Goal: Task Accomplishment & Management: Complete application form

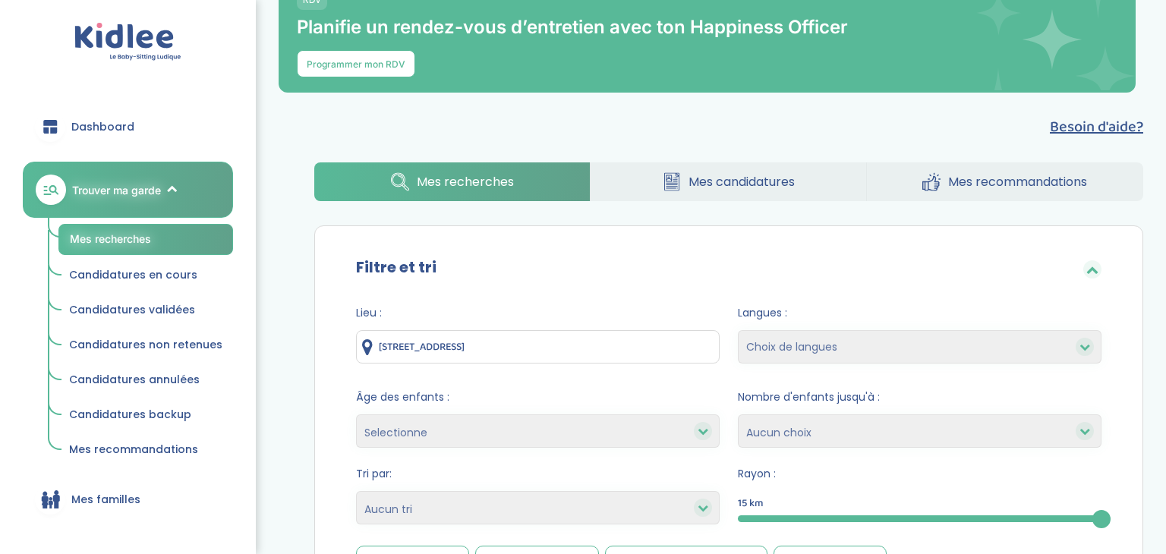
scroll to position [26, 0]
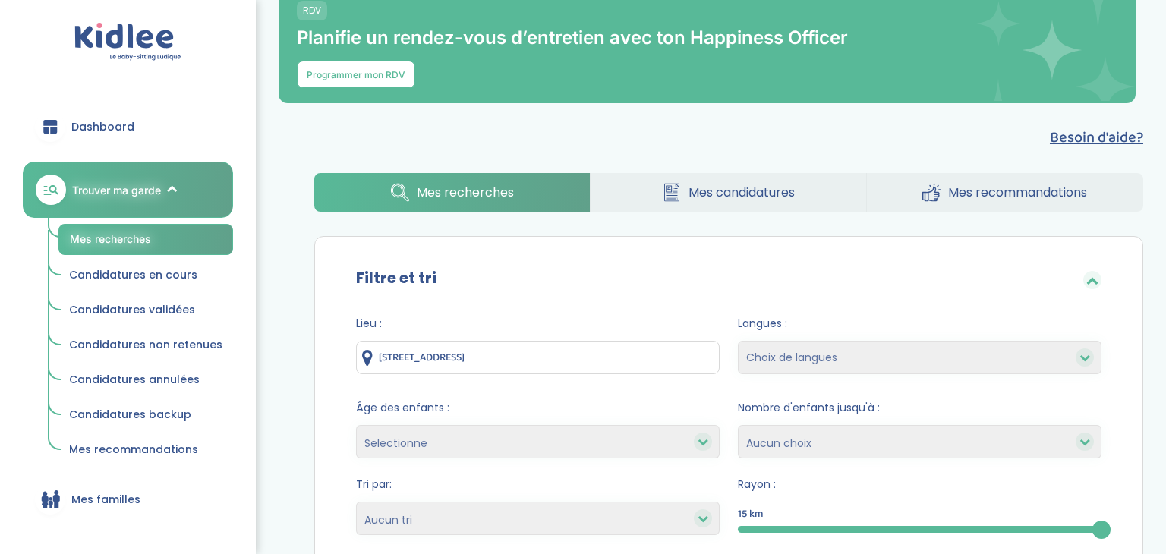
click at [109, 190] on span "Trouver ma garde" at bounding box center [116, 190] width 89 height 16
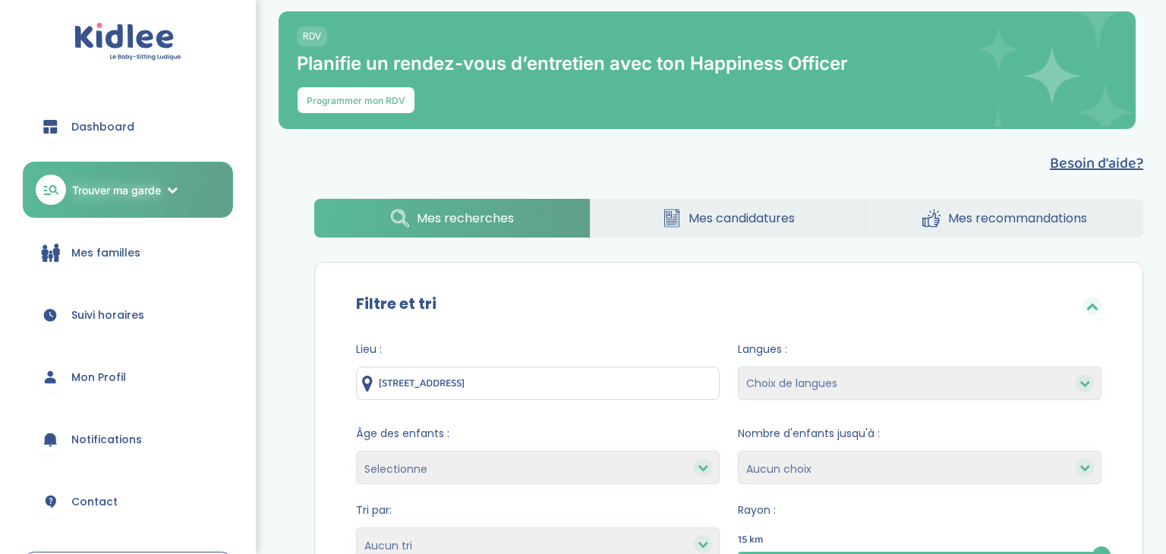
click at [89, 380] on span "Mon Profil" at bounding box center [98, 378] width 55 height 16
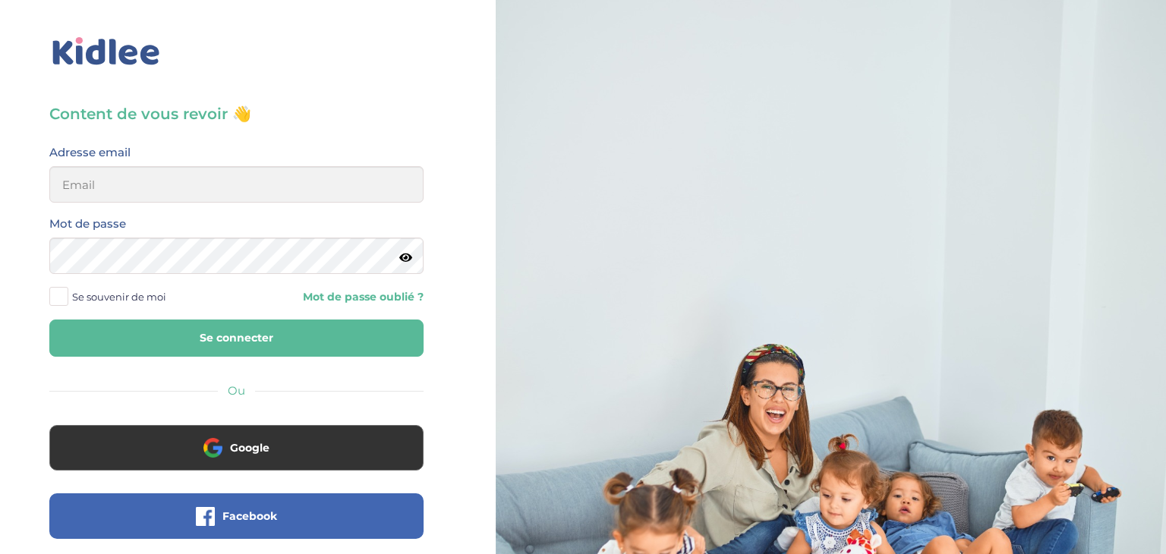
click at [112, 160] on label "Adresse email" at bounding box center [89, 153] width 81 height 20
click at [94, 170] on input "email" at bounding box center [236, 184] width 374 height 36
type input "sarrakedjbour@gmail.com"
click at [49, 320] on button "Se connecter" at bounding box center [236, 338] width 374 height 37
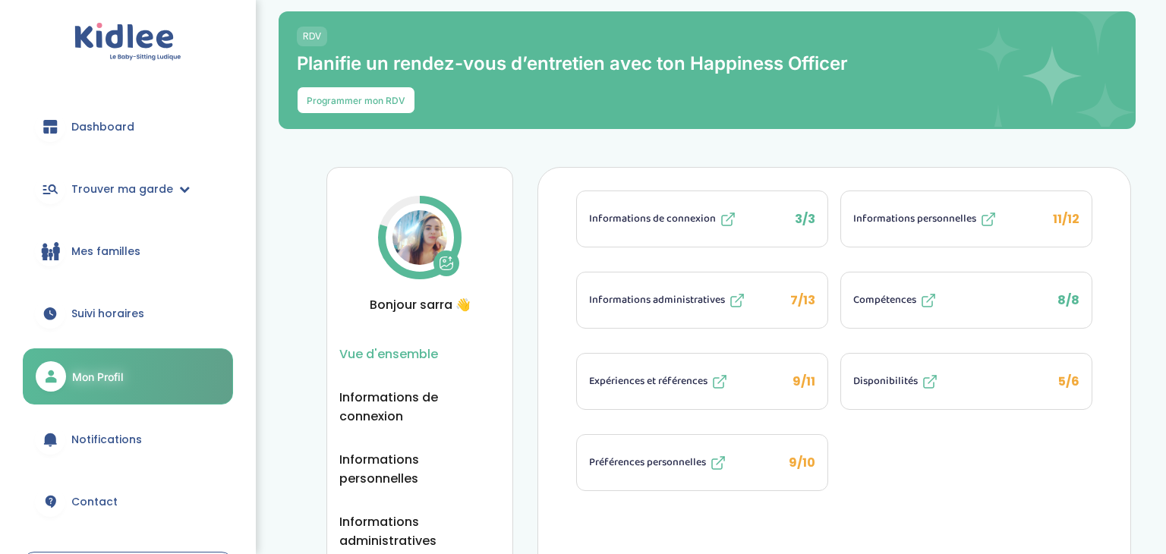
click at [653, 376] on span "Expériences et références" at bounding box center [648, 382] width 118 height 16
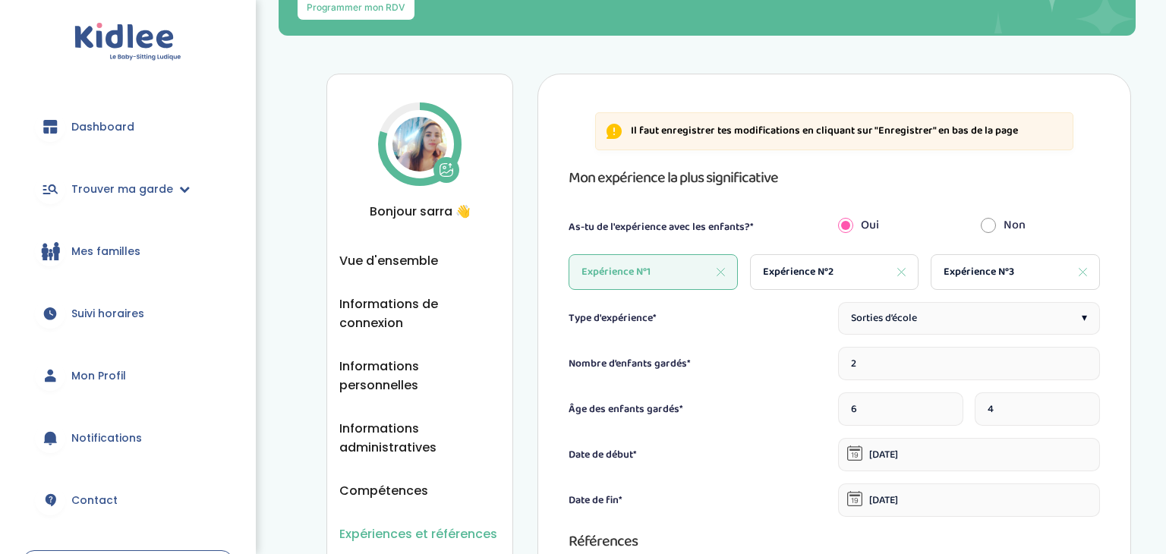
scroll to position [106, 0]
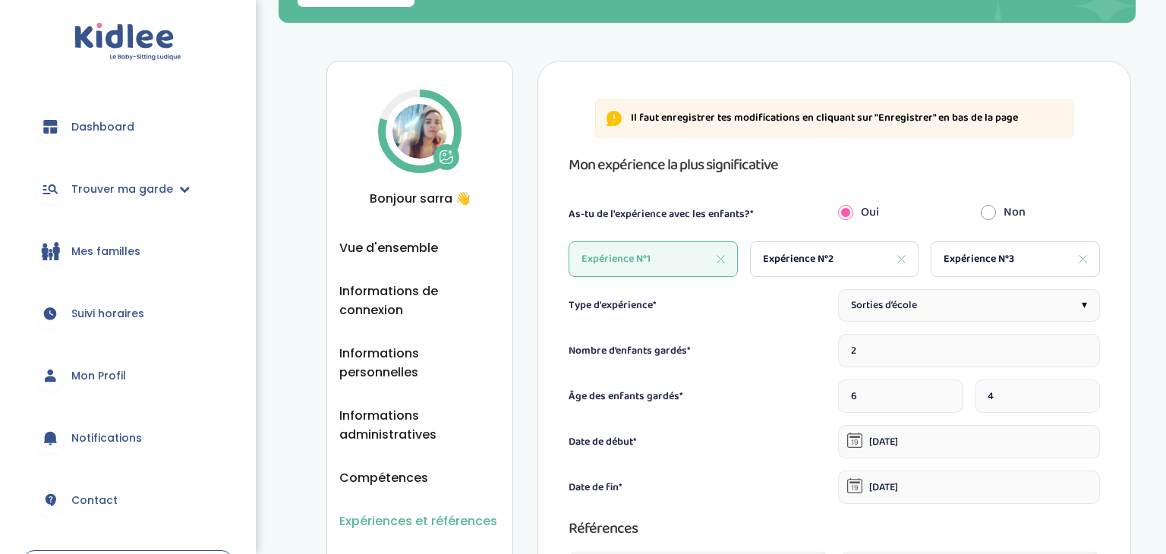
click at [990, 246] on div "Expérience N°3" at bounding box center [1015, 259] width 169 height 36
type input "1"
type input "7"
type input "19-01-2024"
type input "10-07-2024"
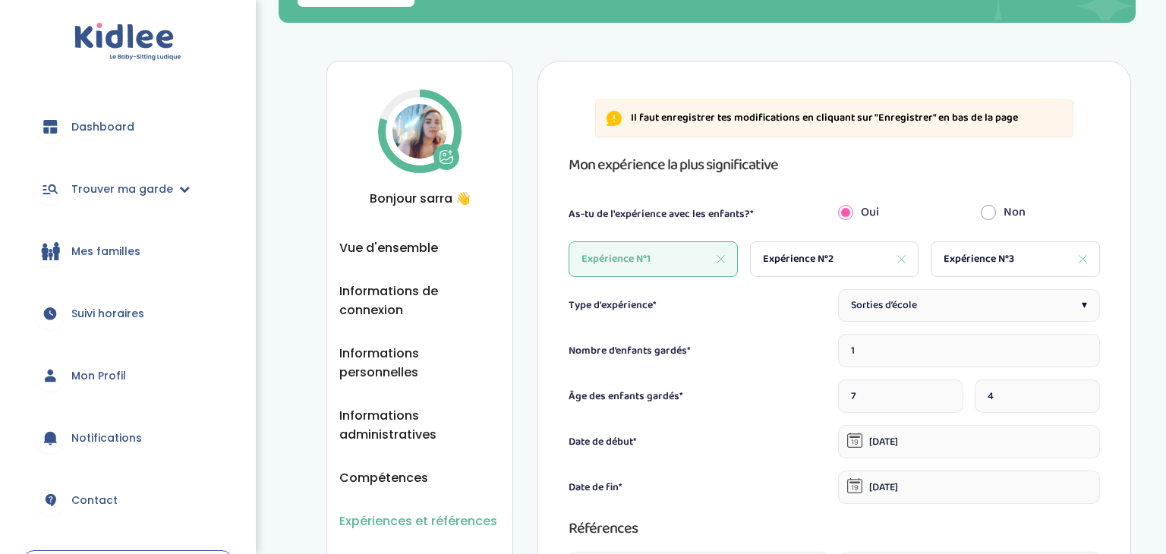
type input "Lafon"
type input "Timothy"
type input "timothylafon26@gmail.com"
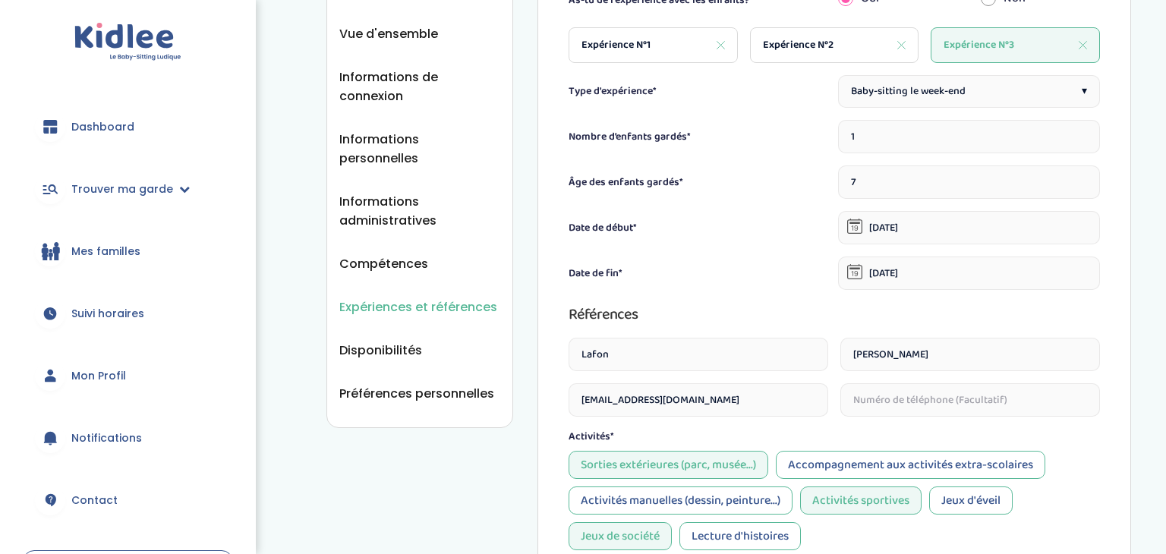
scroll to position [321, 0]
click at [910, 271] on input "10-07-2024" at bounding box center [969, 272] width 262 height 33
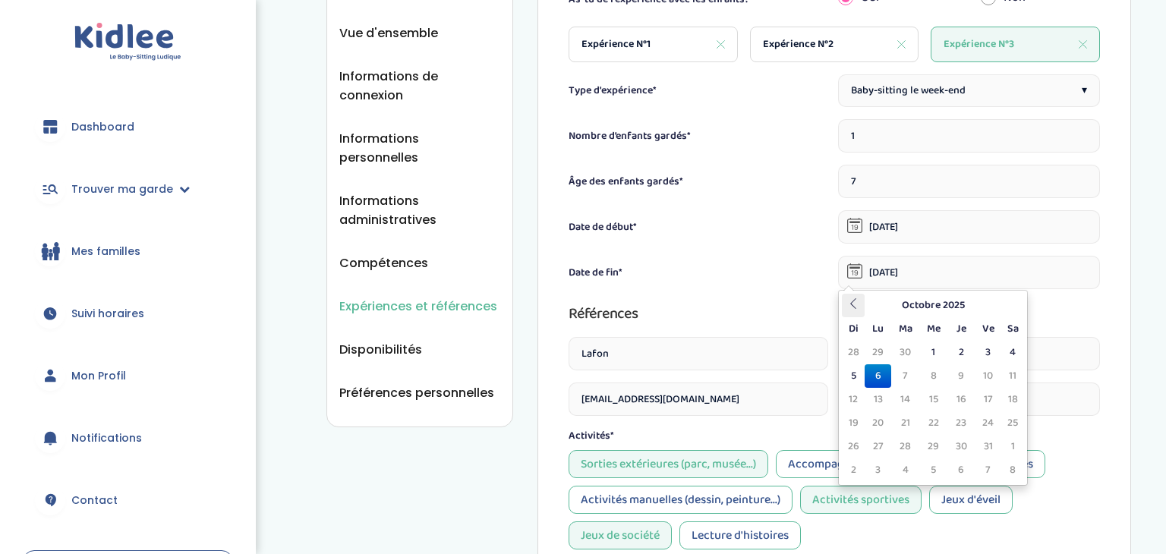
click at [853, 302] on icon at bounding box center [853, 303] width 11 height 11
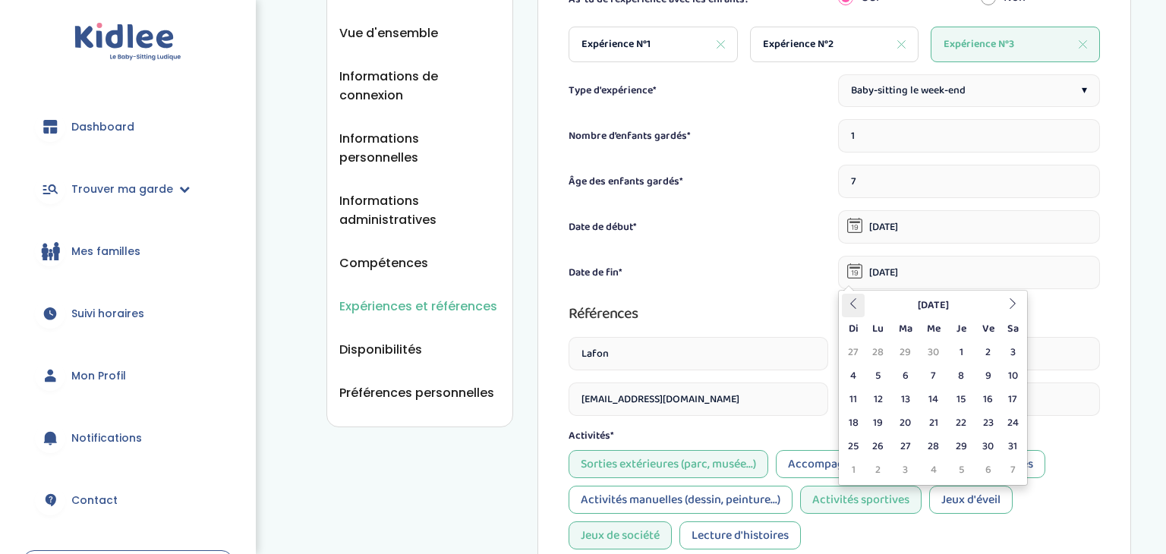
click at [853, 302] on icon at bounding box center [853, 303] width 11 height 11
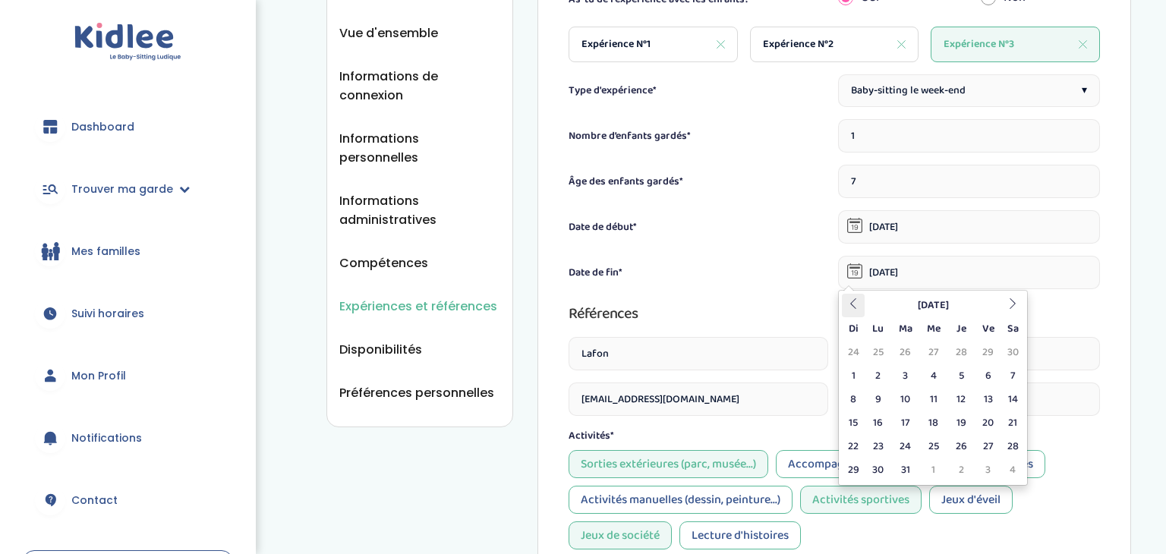
click at [853, 302] on icon at bounding box center [853, 303] width 11 height 11
click at [800, 290] on div "Type d'expérience* Baby-sitting le week-end ▾ Nombre d’enfants gardés* 1 Âge de…" at bounding box center [835, 435] width 532 height 722
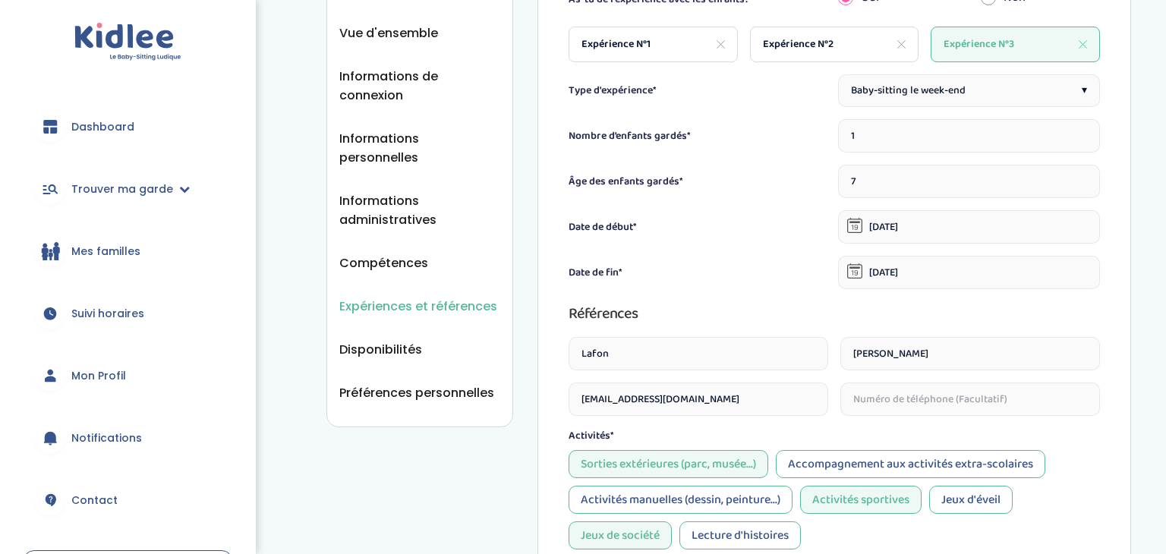
click at [901, 275] on input "06-10-2025" at bounding box center [969, 272] width 262 height 33
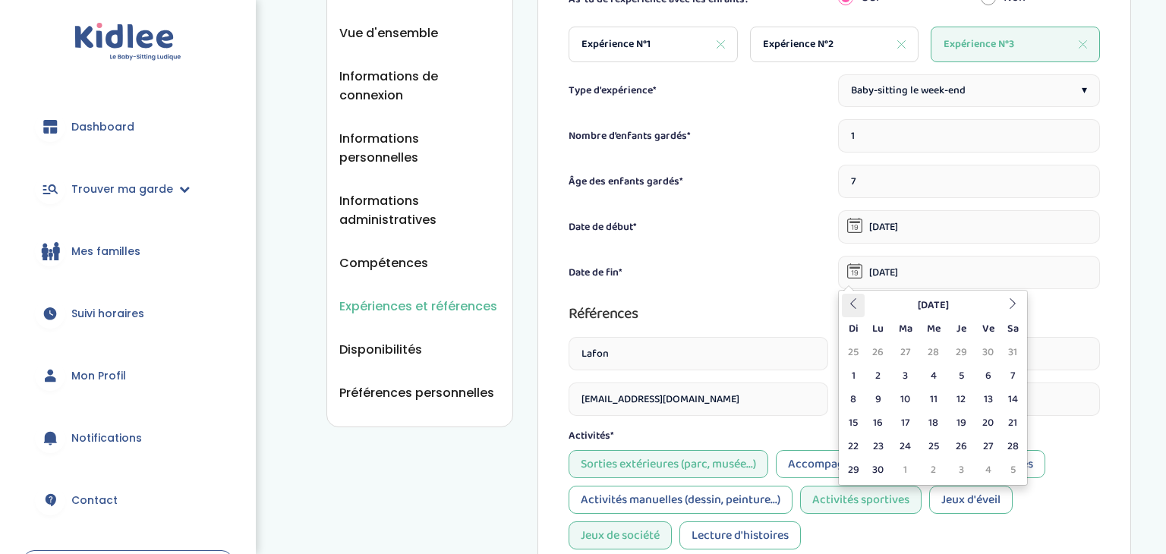
click at [857, 314] on th at bounding box center [853, 306] width 23 height 24
click at [901, 443] on td "30" at bounding box center [906, 447] width 28 height 24
type input "30-07-2024"
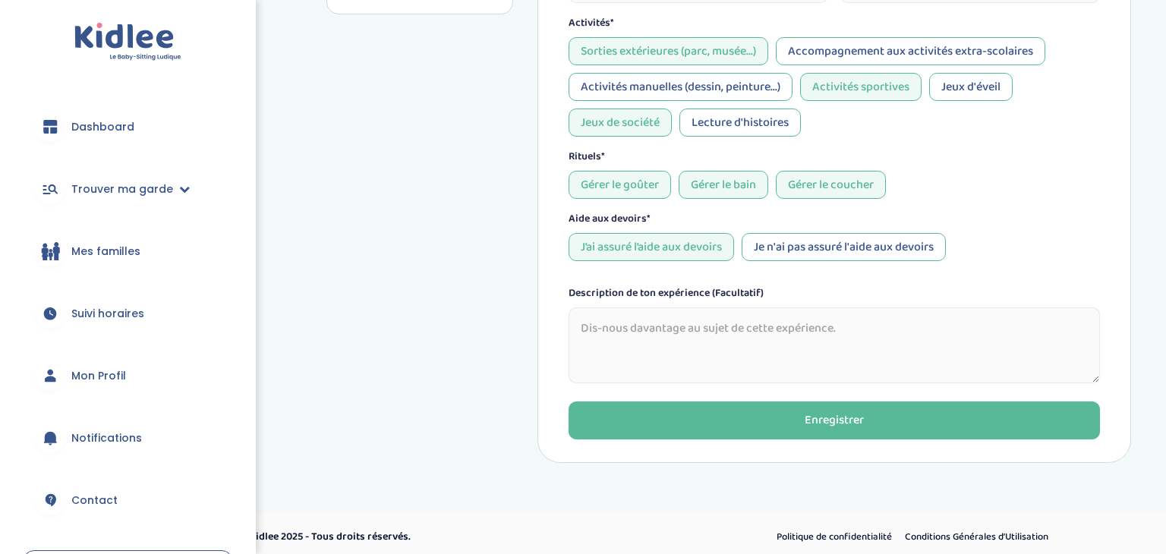
scroll to position [741, 0]
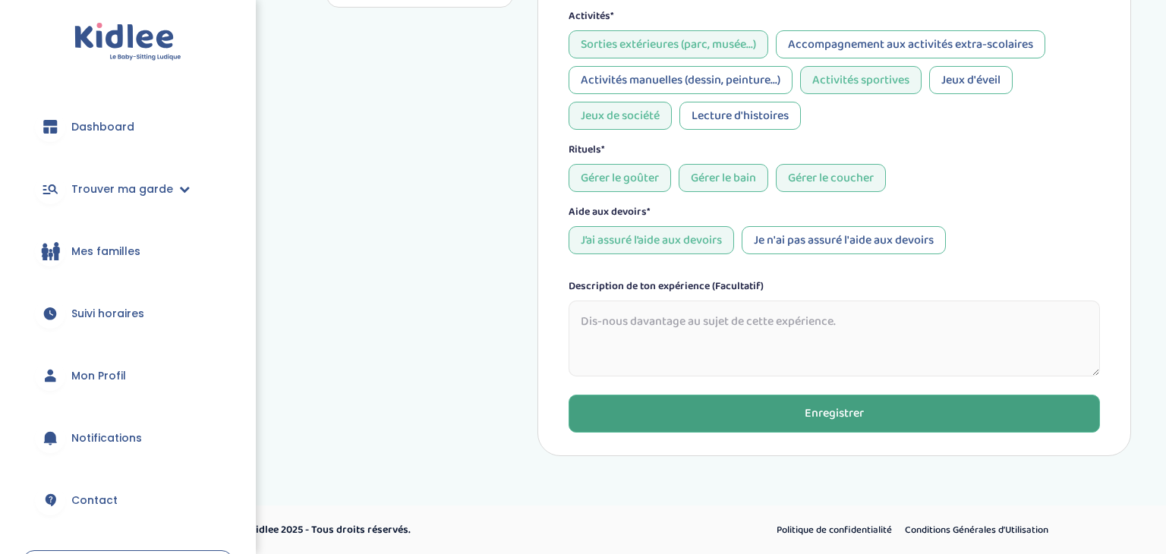
click at [789, 402] on button "Enregistrer" at bounding box center [835, 414] width 532 height 38
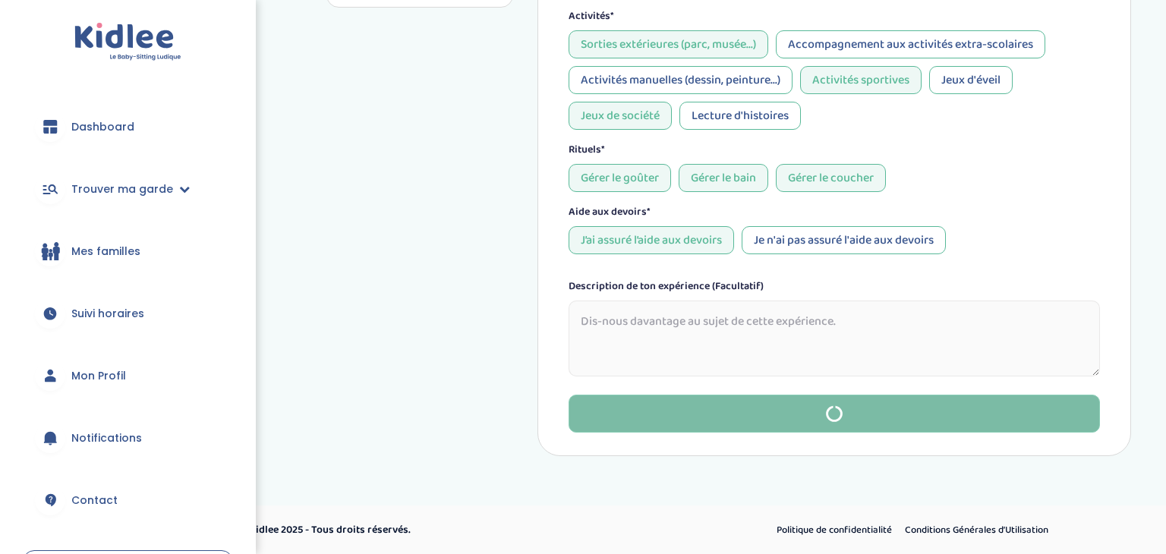
type input "2"
type input "6"
type input "04-09-2023"
type input "22-12-2023"
type input "Marie"
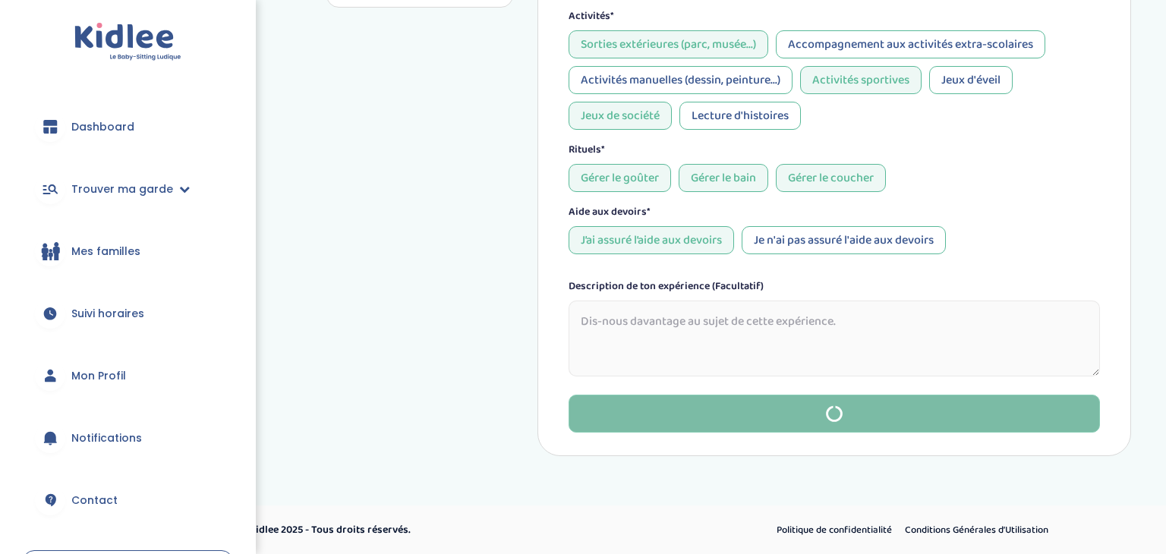
type input "Thomas"
type input "mariethomas233@yahoo.com"
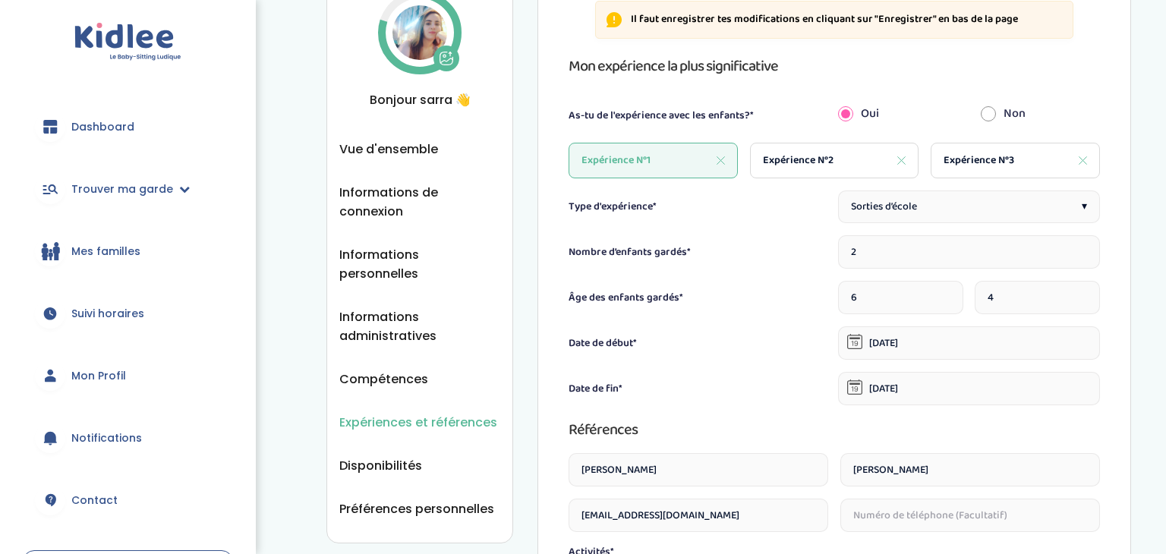
scroll to position [197, 0]
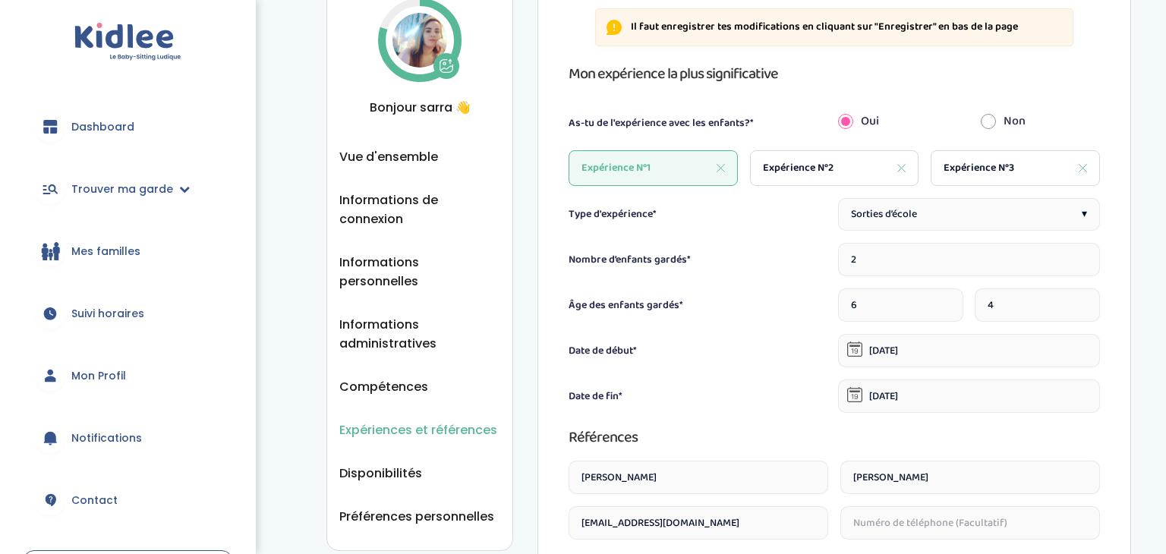
click at [795, 169] on span "Expérience N°2" at bounding box center [798, 168] width 71 height 16
type input "1"
type input "3"
type input "01-12-2021"
type input "30-04-2022"
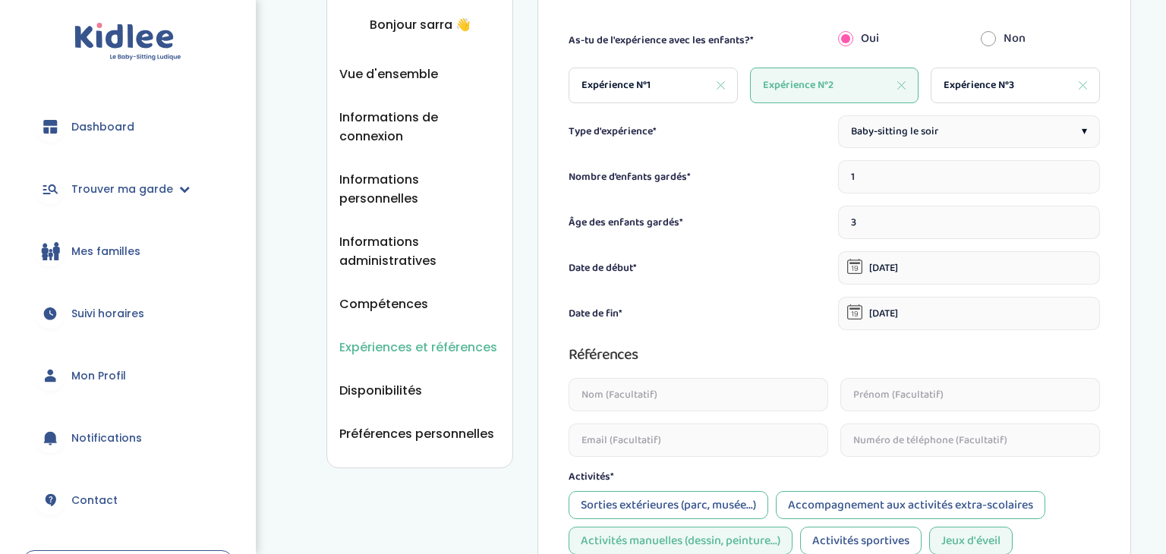
scroll to position [283, 0]
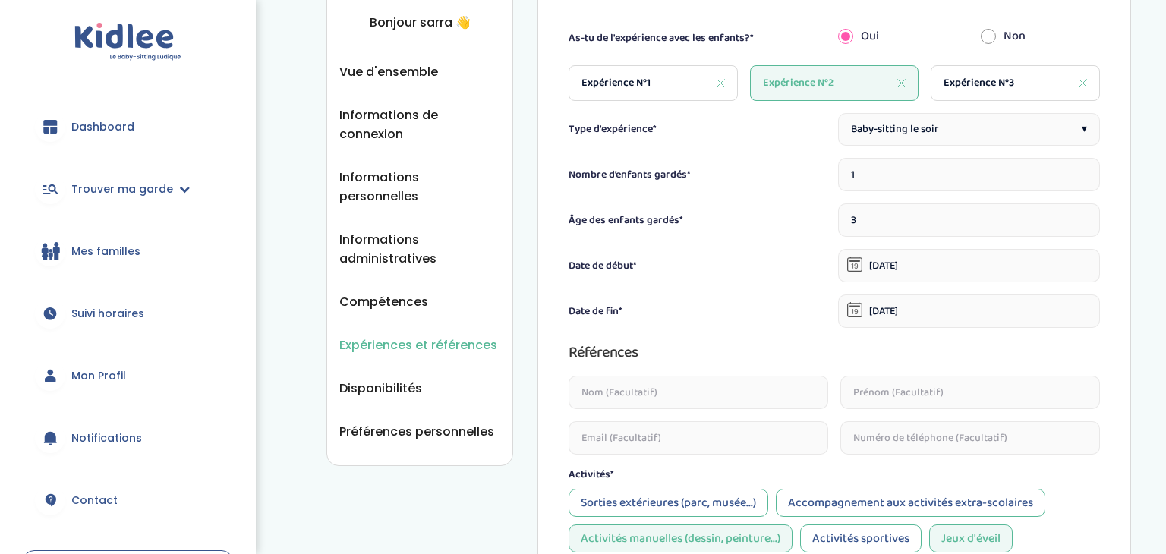
click at [920, 302] on input "30-04-2022" at bounding box center [969, 311] width 262 height 33
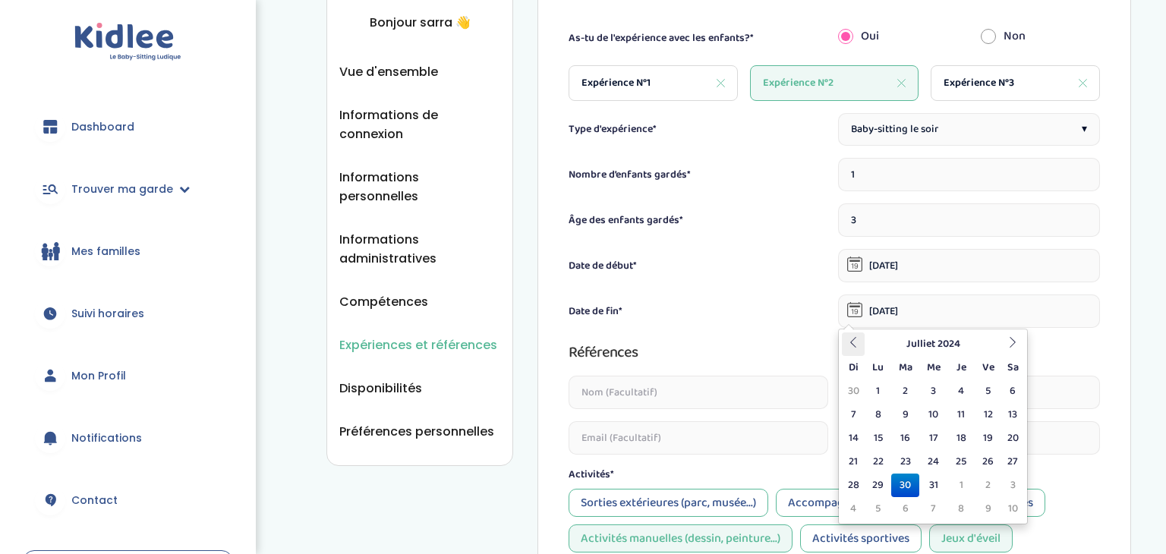
click at [848, 342] on icon at bounding box center [853, 342] width 11 height 11
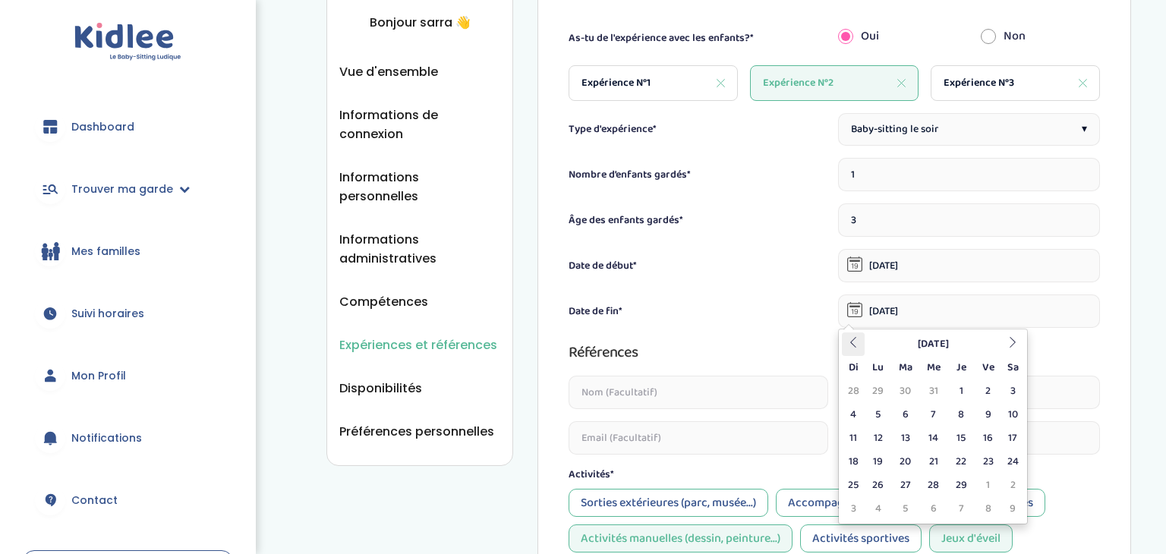
click at [848, 342] on icon at bounding box center [853, 342] width 11 height 11
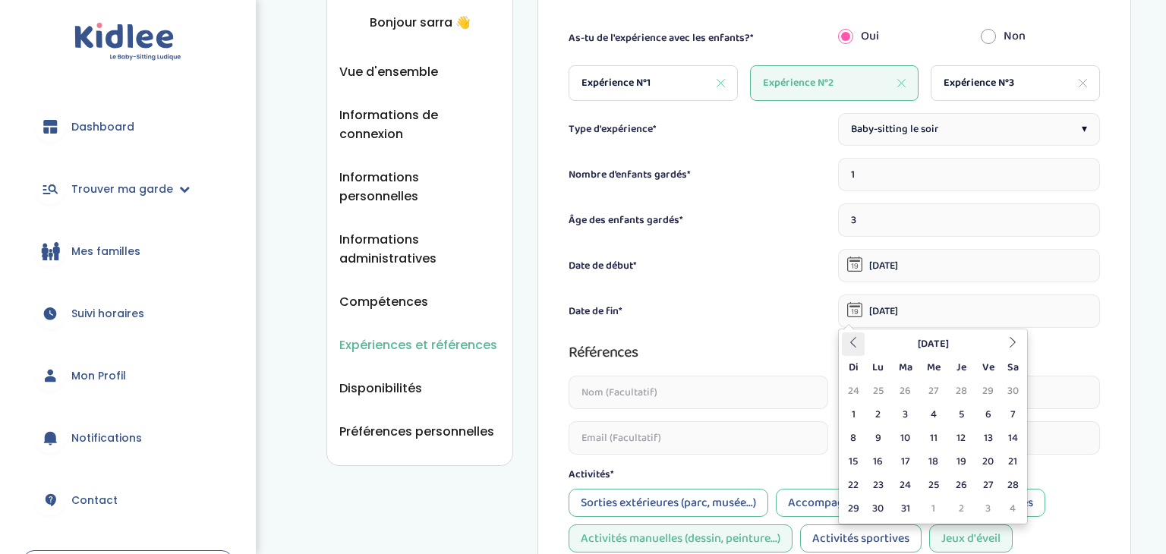
click at [848, 342] on table "Octobre 2023 Di Lu Ma Me Je Ve Sa 24 25 26 27 28 29 30 1 2 3 4 5 6 7 8 9 10 11 …" at bounding box center [933, 427] width 182 height 188
click at [848, 342] on table "Septembre 2023 Di Lu Ma Me Je Ve Sa 27 28 29 30 31 1 2 3 4 5 6 7 8 9 10 11 12 1…" at bounding box center [933, 427] width 182 height 188
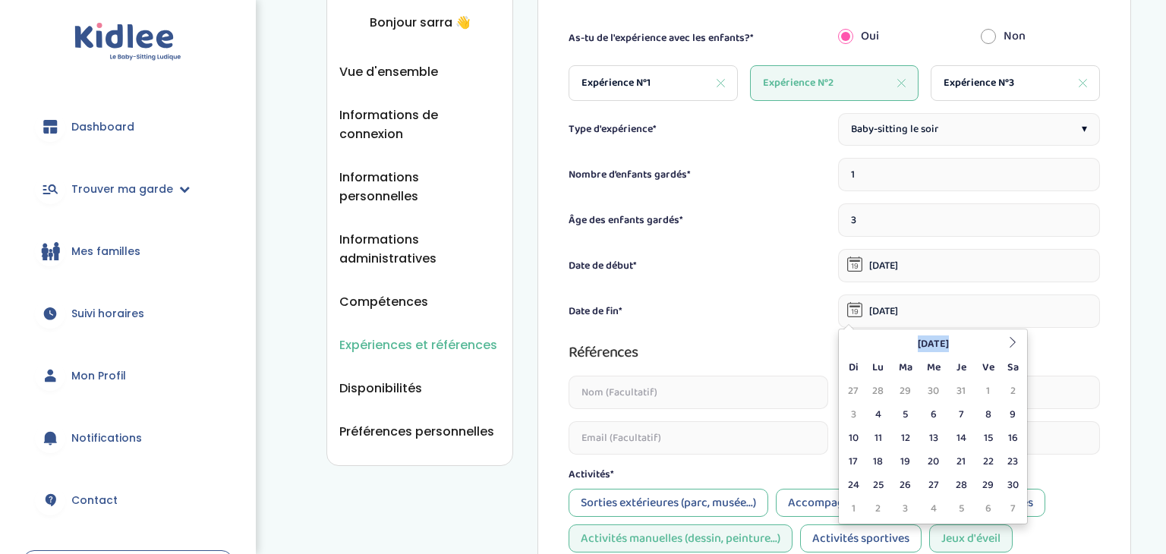
click at [848, 342] on table "Septembre 2023 Di Lu Ma Me Je Ve Sa 27 28 29 30 31 1 2 3 4 5 6 7 8 9 10 11 12 1…" at bounding box center [933, 427] width 182 height 188
click at [731, 320] on div "Date de fin* 30-04-2022" at bounding box center [835, 311] width 532 height 33
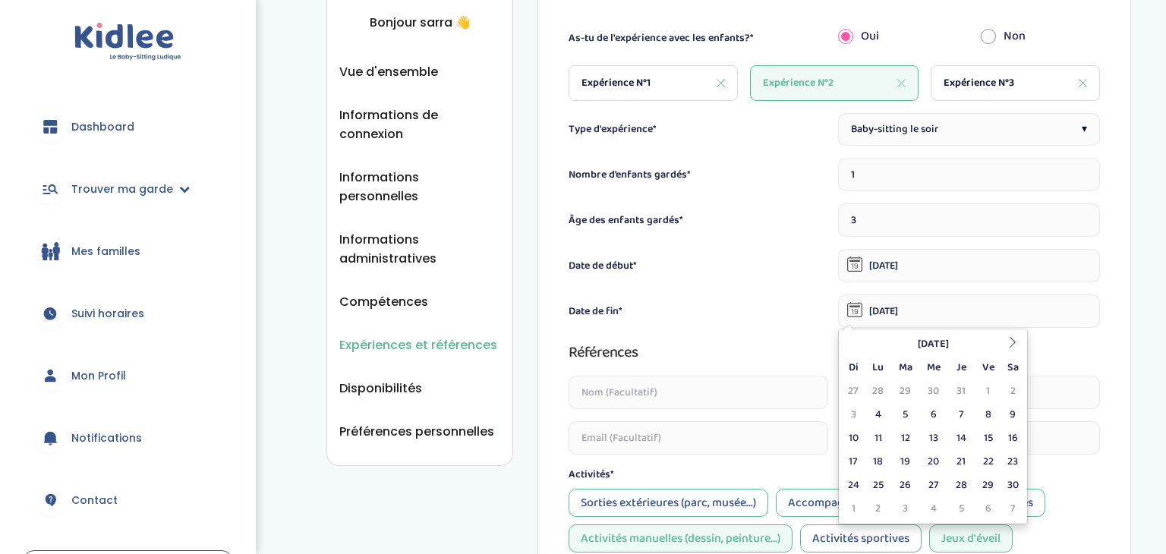
type input "30-07-2024"
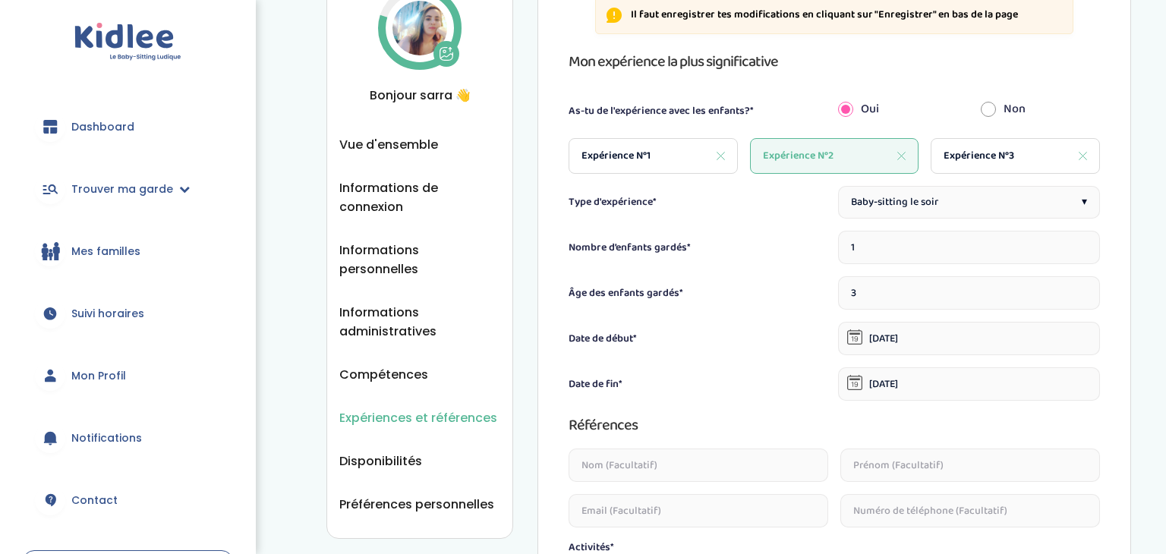
scroll to position [204, 0]
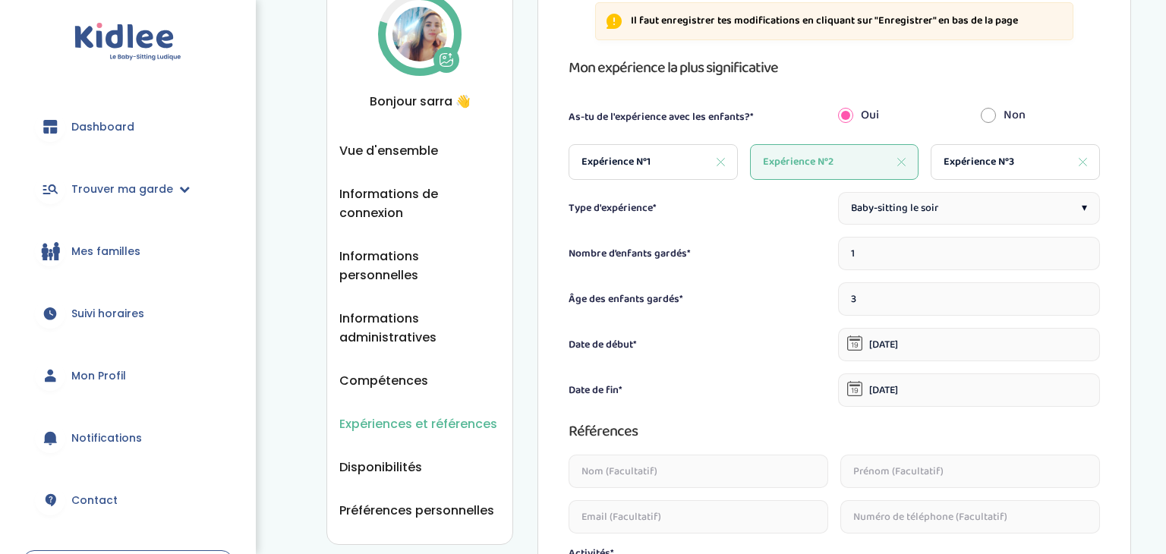
click at [911, 395] on input "30-07-2024" at bounding box center [969, 390] width 262 height 33
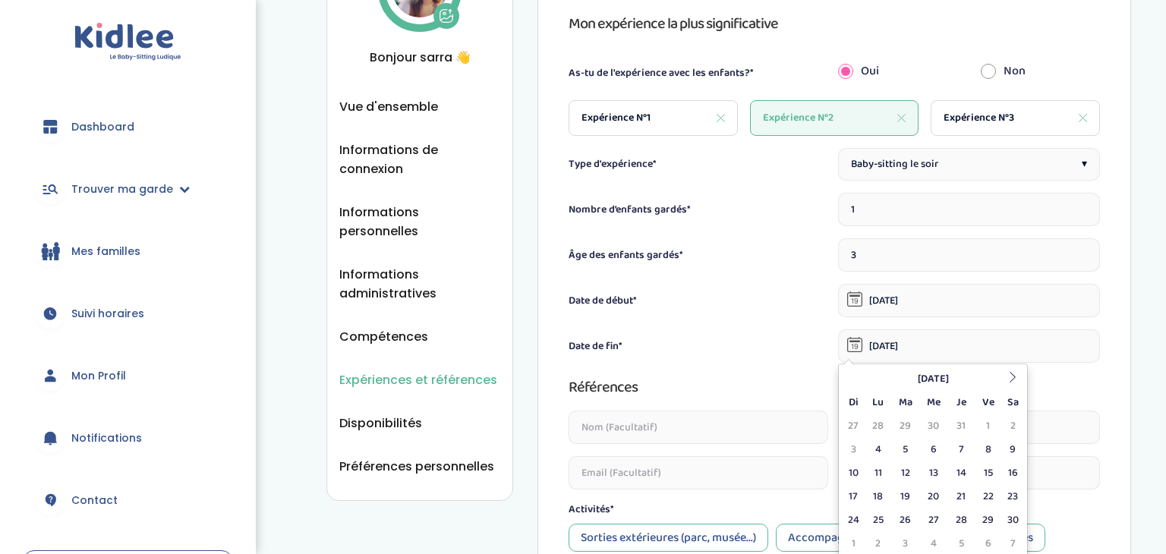
scroll to position [248, 0]
click at [856, 382] on table "Septembre 2023 Di Lu Ma Me Je Ve Sa 27 28 29 30 31 1 2 3 4 5 6 7 8 9 10 11 12 1…" at bounding box center [933, 461] width 182 height 188
click at [361, 327] on span "Compétences" at bounding box center [383, 336] width 89 height 19
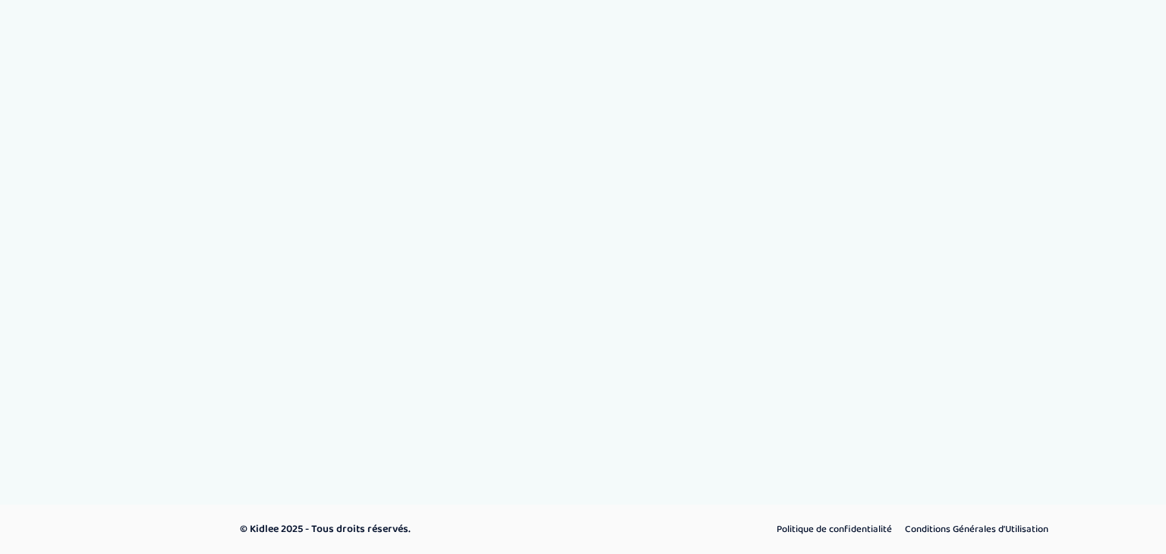
select select "Terminale"
select select "CM2"
select select "6eme"
select select "CM2"
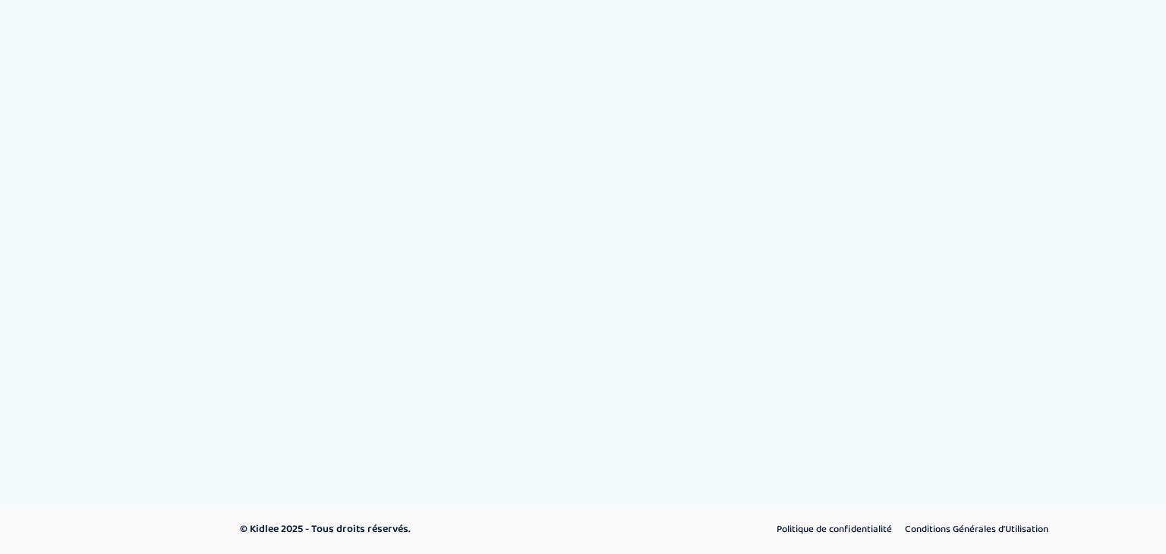
select select "CM2"
select select "6eme"
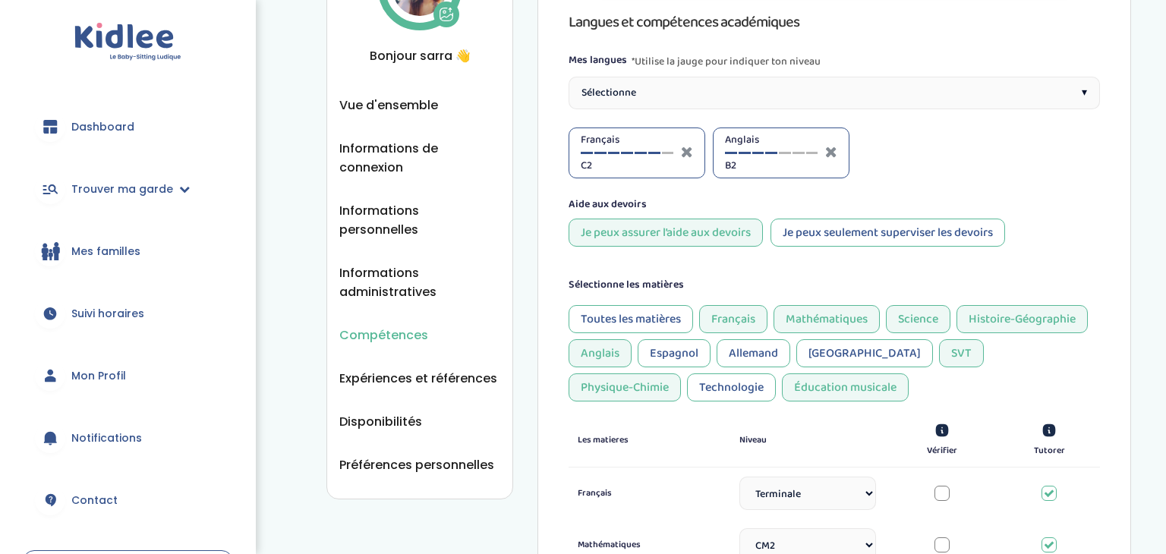
scroll to position [250, 0]
click at [358, 368] on span "Expériences et références" at bounding box center [418, 377] width 158 height 19
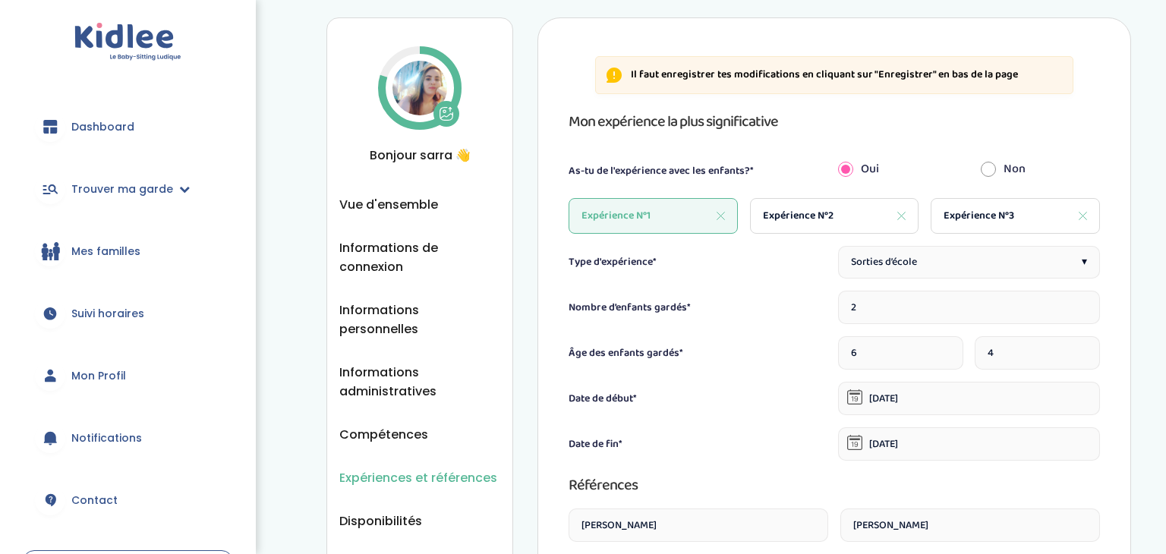
scroll to position [150, 0]
click at [806, 207] on span "Expérience N°2" at bounding box center [798, 215] width 71 height 16
type input "1"
type input "3"
type input "[DATE]"
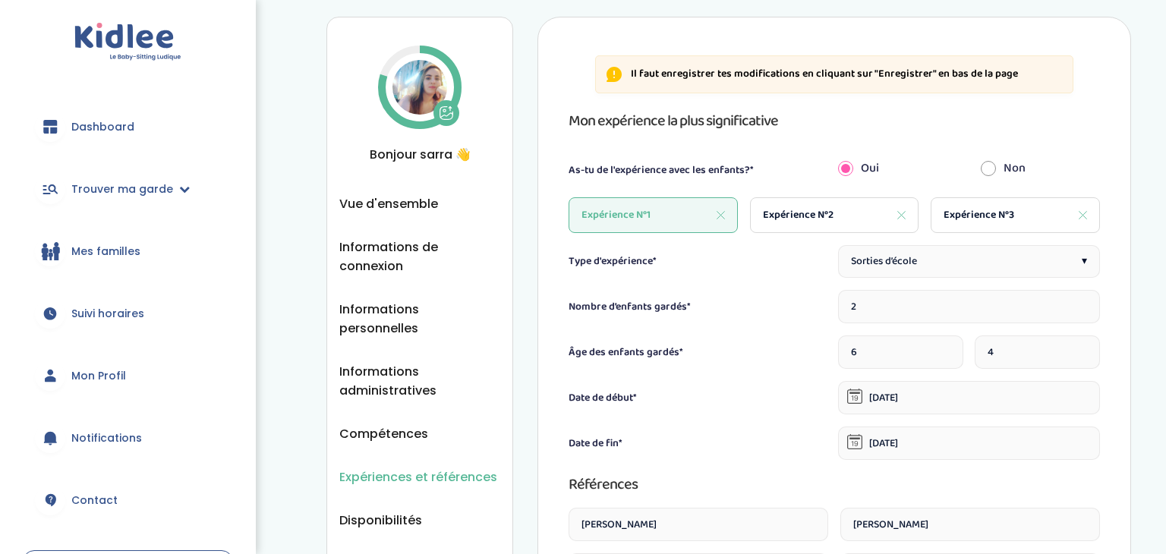
type input "[DATE]"
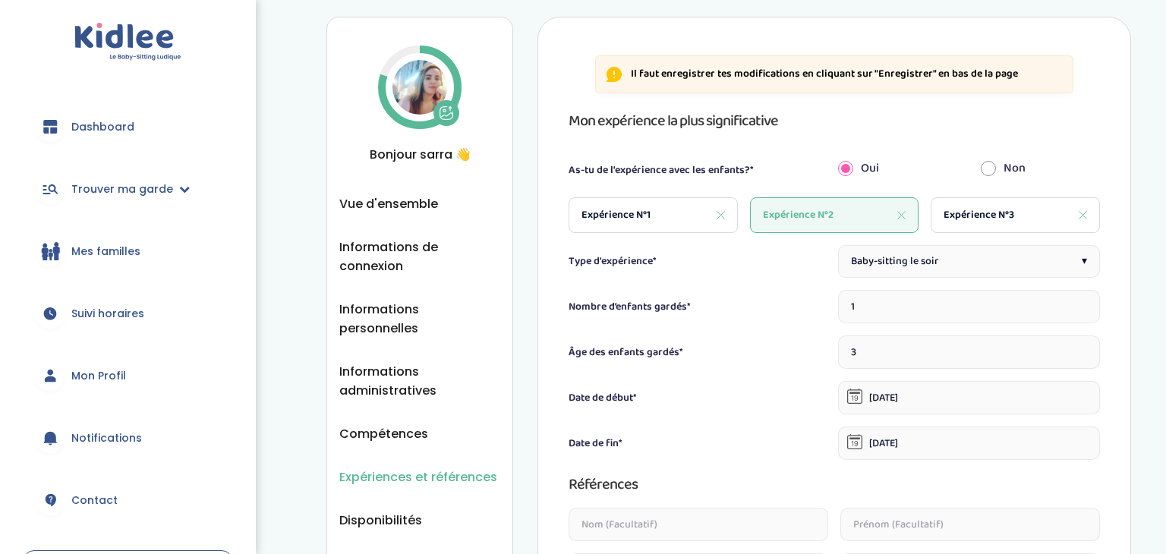
click at [81, 127] on span "Dashboard" at bounding box center [102, 127] width 63 height 16
